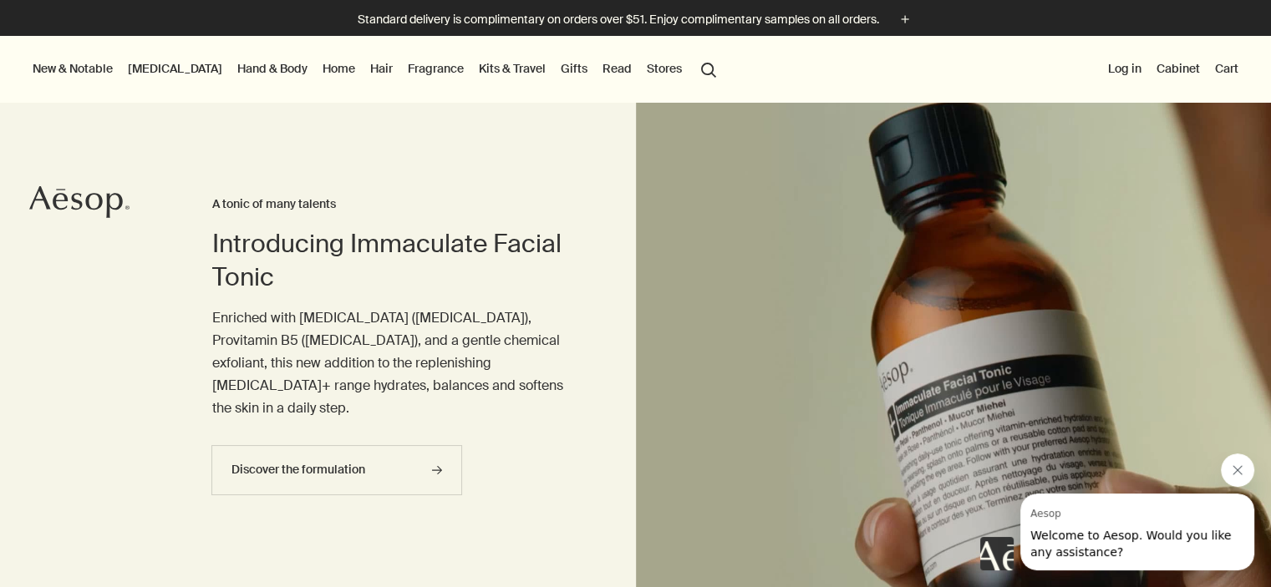
click at [643, 65] on button "Stores" at bounding box center [664, 69] width 42 height 22
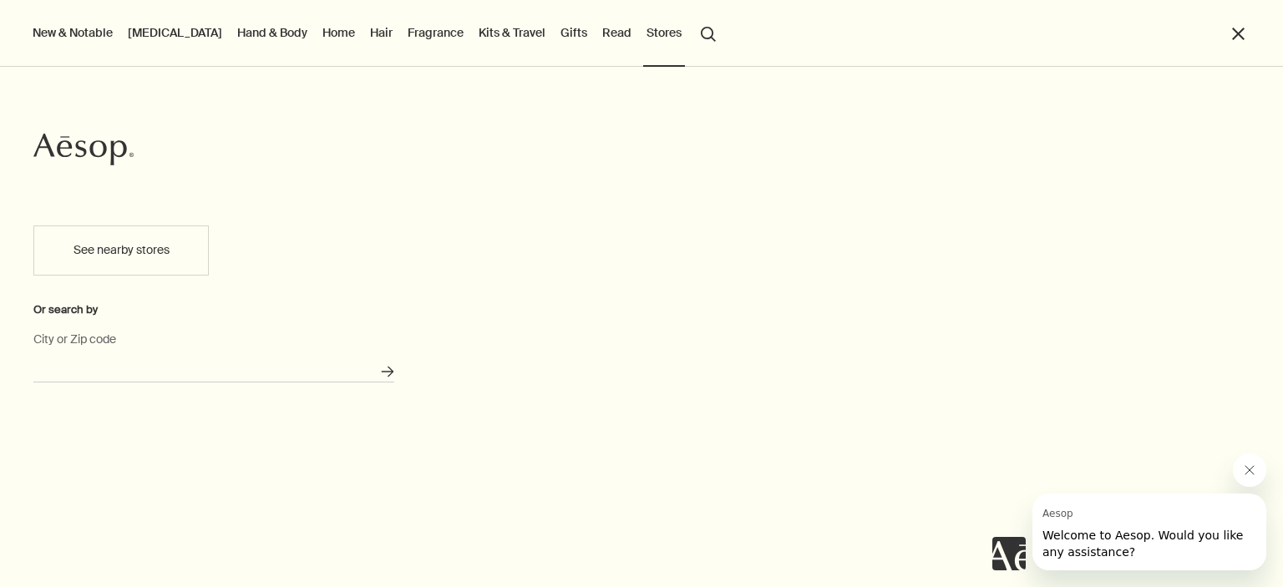
click at [182, 370] on input "City or Zip code" at bounding box center [213, 370] width 361 height 26
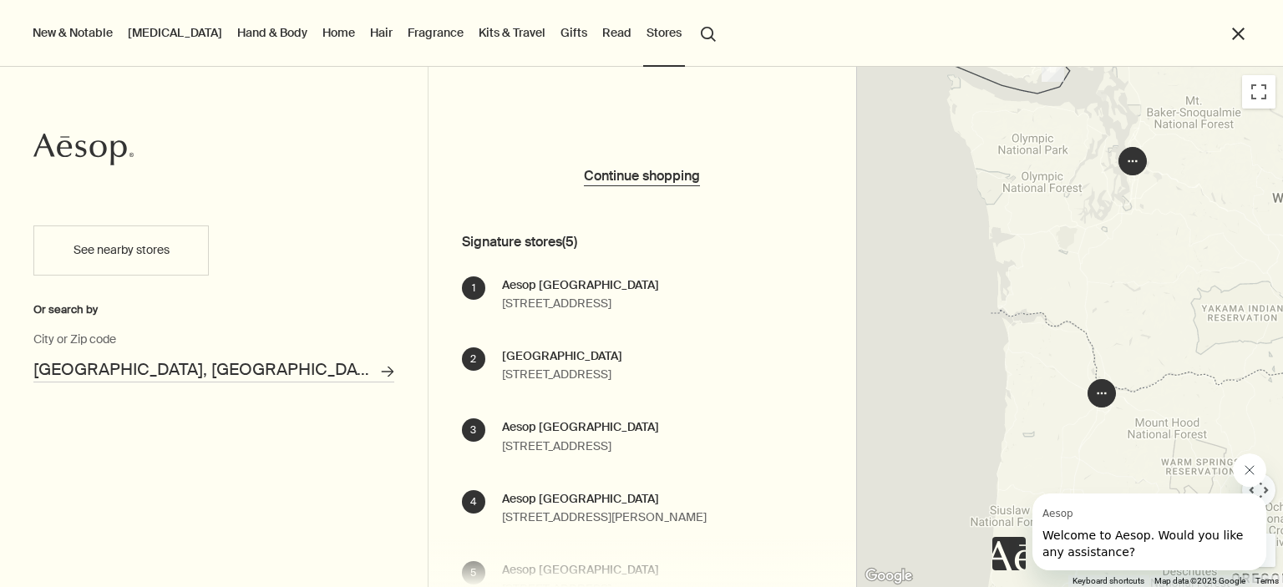
drag, startPoint x: 1187, startPoint y: 356, endPoint x: 1218, endPoint y: 283, distance: 79.0
click at [1220, 281] on div at bounding box center [1070, 327] width 427 height 520
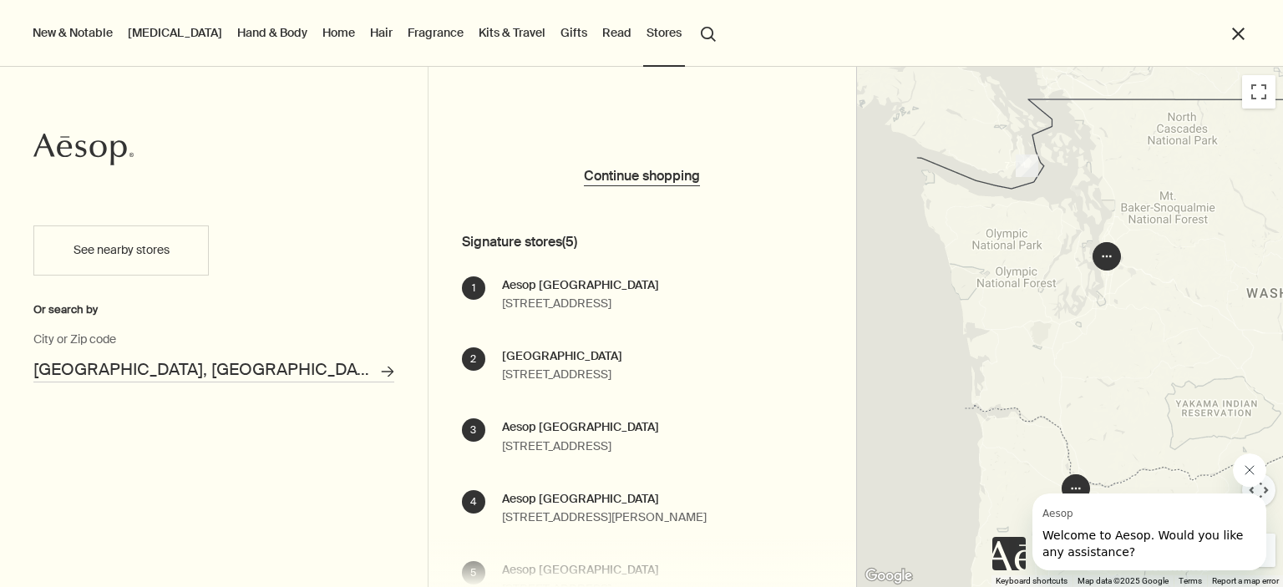
click at [142, 375] on input "[GEOGRAPHIC_DATA], [GEOGRAPHIC_DATA]" at bounding box center [213, 370] width 361 height 26
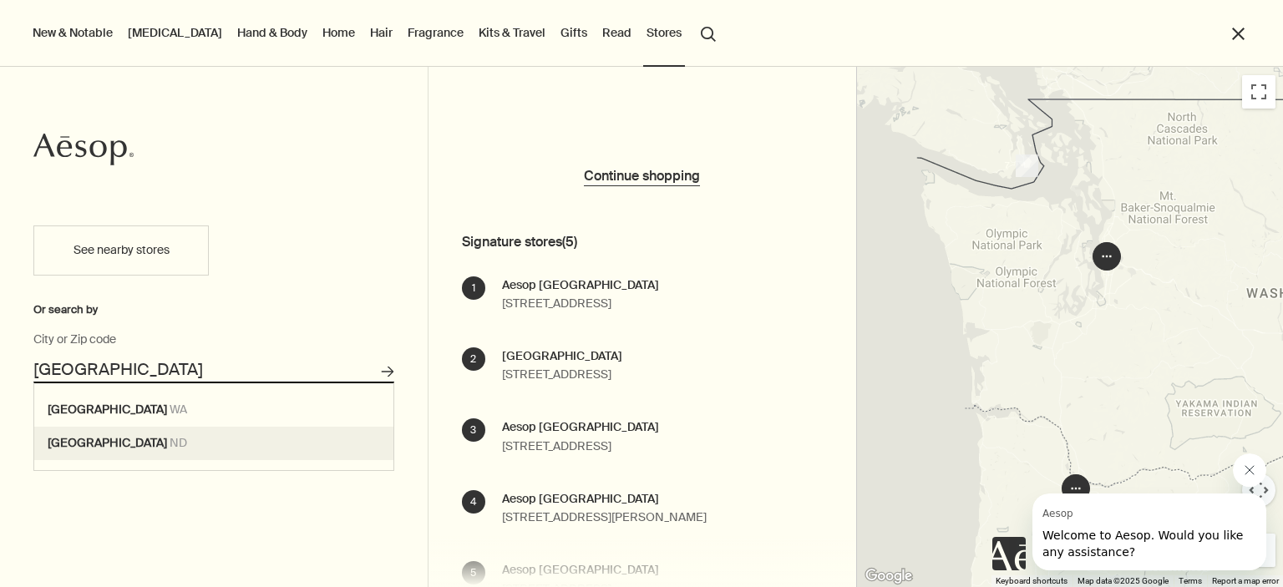
type input "[GEOGRAPHIC_DATA], [GEOGRAPHIC_DATA]"
